Goal: Information Seeking & Learning: Learn about a topic

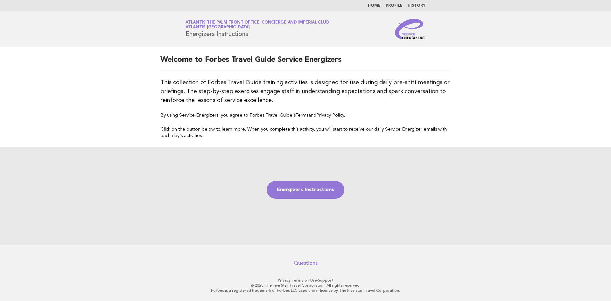
click at [380, 6] on link "Home" at bounding box center [374, 6] width 13 height 4
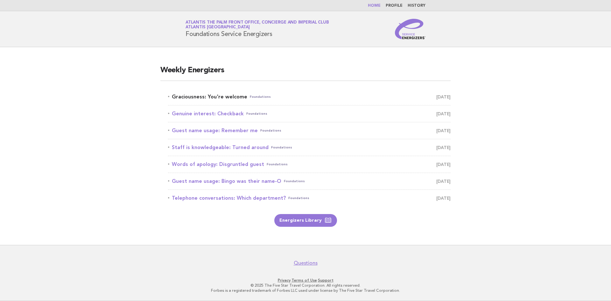
click at [194, 96] on link "Graciousness: You're welcome Foundations [DATE]" at bounding box center [309, 96] width 283 height 9
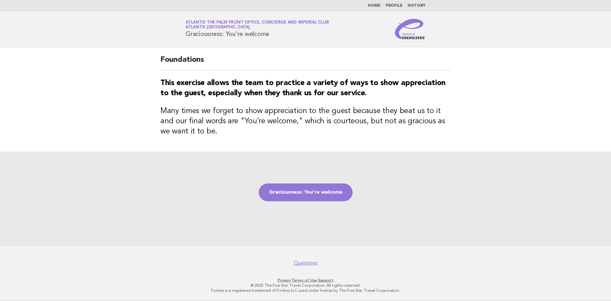
drag, startPoint x: 182, startPoint y: 33, endPoint x: 276, endPoint y: 38, distance: 94.9
click at [276, 38] on div "Service Energizers Atlantis The Palm Front Office, Concierge and Imperial Club …" at bounding box center [306, 29] width 258 height 20
copy h1 "Graciousness: You're welcome"
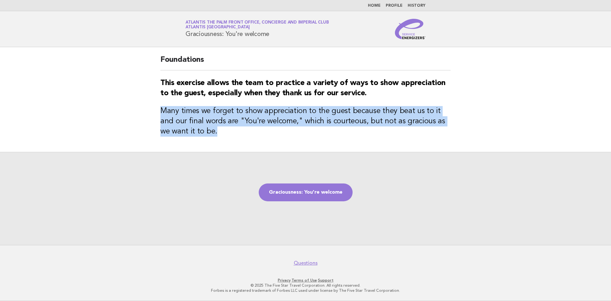
drag, startPoint x: 162, startPoint y: 110, endPoint x: 210, endPoint y: 130, distance: 52.3
click at [210, 130] on h3 "Many times we forget to show appreciation to the guest because they beat us to …" at bounding box center [305, 121] width 290 height 31
copy h3 "Many times we forget to show appreciation to the guest because they beat us to …"
click at [295, 195] on link "Graciousness: You're welcome" at bounding box center [306, 192] width 94 height 18
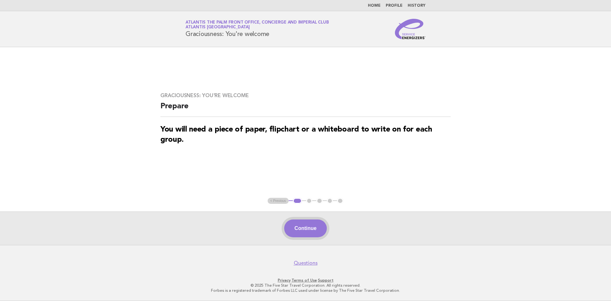
click at [302, 229] on button "Continue" at bounding box center [305, 228] width 42 height 18
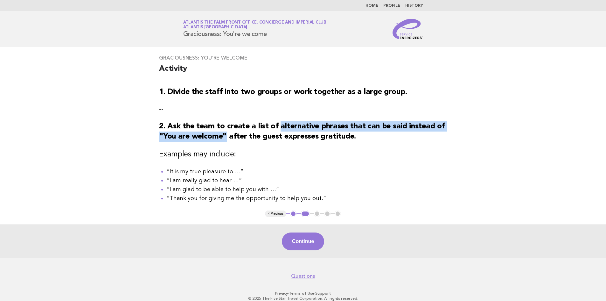
drag, startPoint x: 279, startPoint y: 126, endPoint x: 226, endPoint y: 139, distance: 54.9
click at [226, 139] on strong "2. Ask the team to create a list of alternative phrases that can be said instea…" at bounding box center [302, 131] width 286 height 18
copy strong "alternative phrases that can be said instead of "You are welcome""
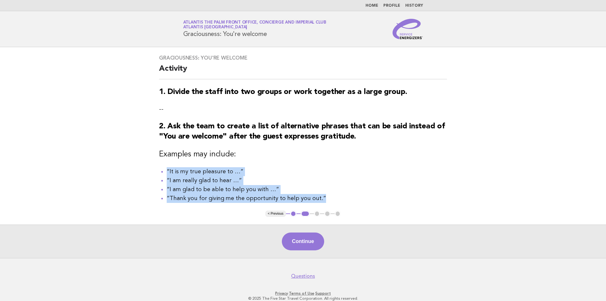
drag, startPoint x: 154, startPoint y: 173, endPoint x: 320, endPoint y: 202, distance: 168.5
click at [320, 202] on div "Graciousness: You're welcome Activity 1. Divide the staff into two groups or wo…" at bounding box center [302, 128] width 303 height 163
copy ul "“It is my true pleasure to …” “I am really glad to hear …” “I am glad to be abl…"
click at [301, 238] on button "Continue" at bounding box center [303, 241] width 42 height 18
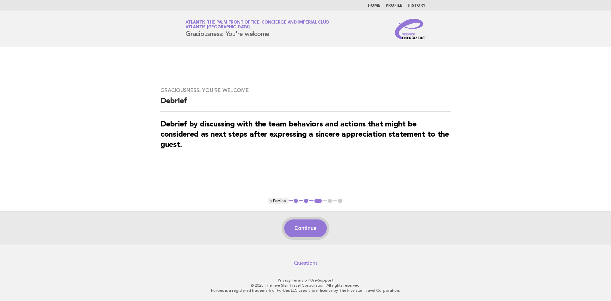
click at [305, 234] on button "Continue" at bounding box center [305, 228] width 42 height 18
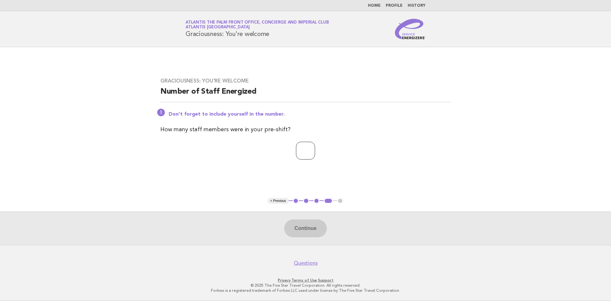
click at [305, 148] on input "number" at bounding box center [305, 151] width 19 height 18
type input "*"
click at [312, 229] on button "Continue" at bounding box center [305, 228] width 42 height 18
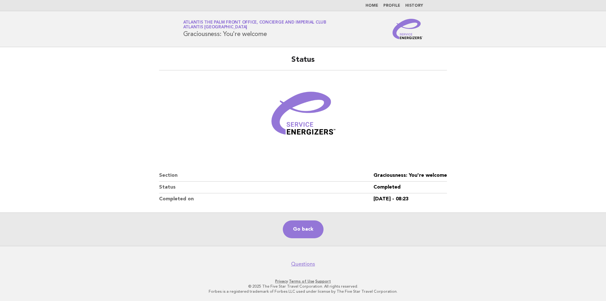
click at [538, 143] on main "Status Section Graciousness: You're welcome Status Completed Completed on [DATE…" at bounding box center [303, 146] width 606 height 199
